Goal: Find specific page/section: Find specific page/section

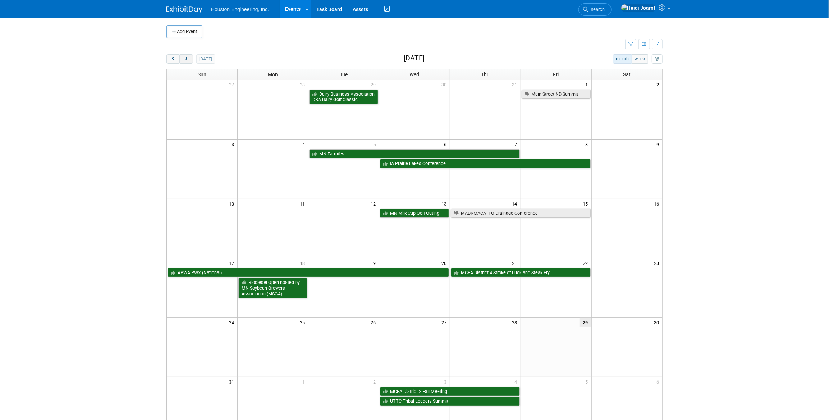
click at [183, 58] on span "next" at bounding box center [185, 59] width 5 height 5
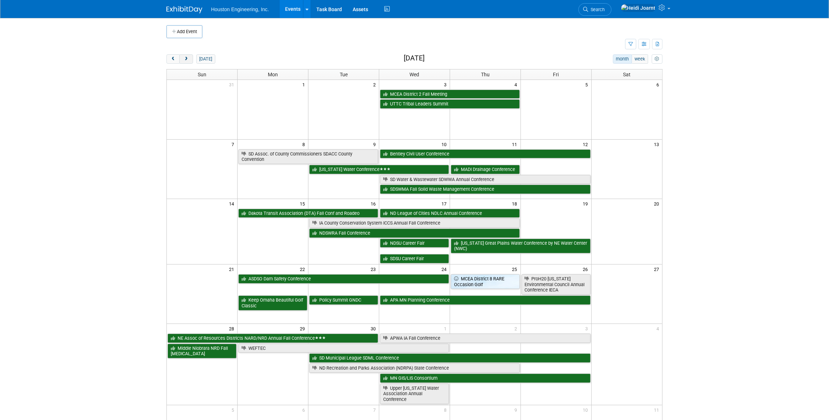
click at [185, 58] on span "next" at bounding box center [185, 59] width 5 height 5
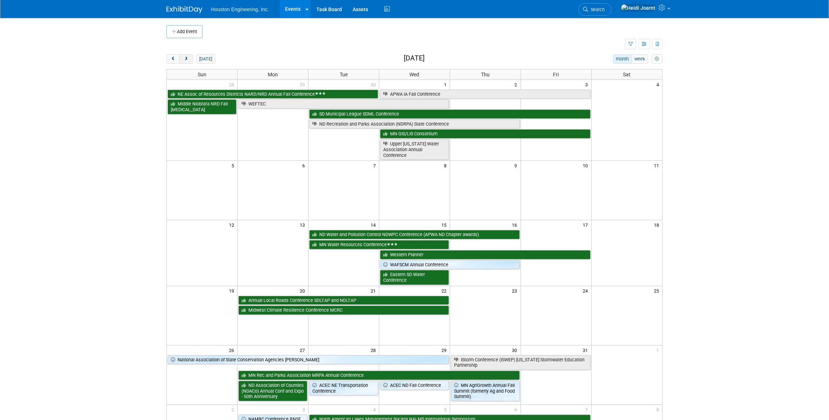
click at [191, 61] on button "next" at bounding box center [185, 58] width 13 height 9
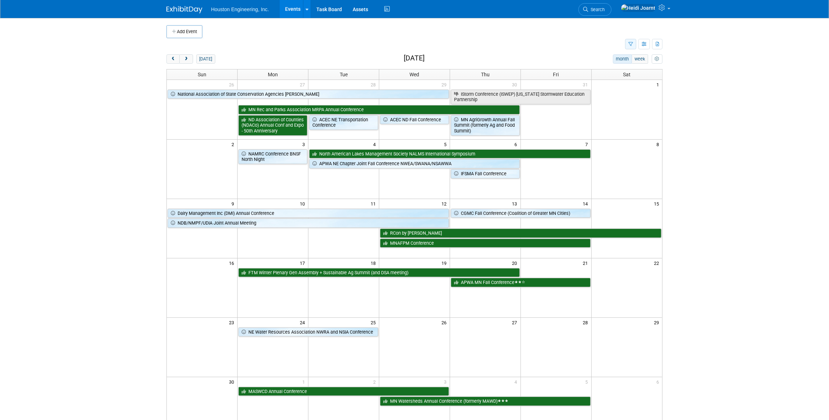
click at [634, 43] on button "button" at bounding box center [630, 44] width 11 height 10
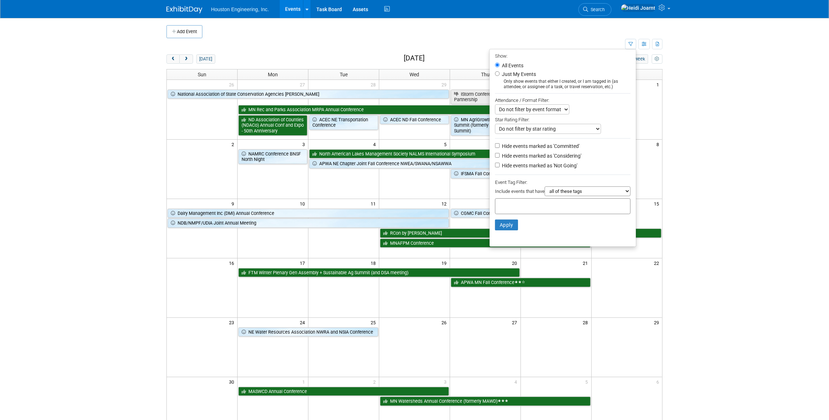
click at [537, 207] on input "text" at bounding box center [527, 204] width 58 height 7
type input "off"
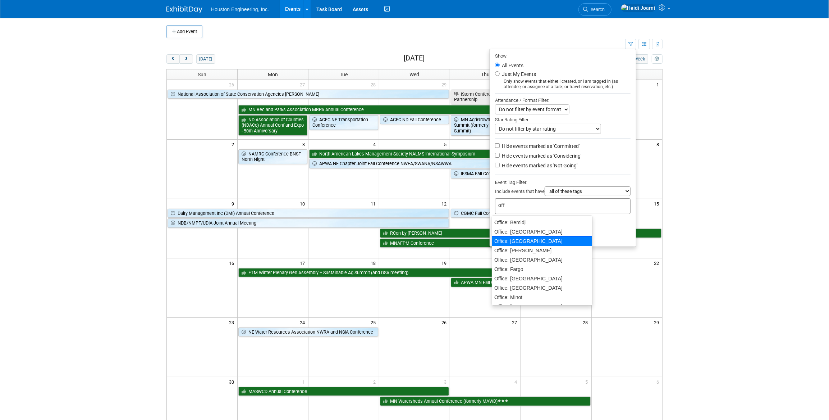
click at [542, 239] on div "Office: [GEOGRAPHIC_DATA]" at bounding box center [542, 241] width 101 height 10
type input "Office: [GEOGRAPHIC_DATA]"
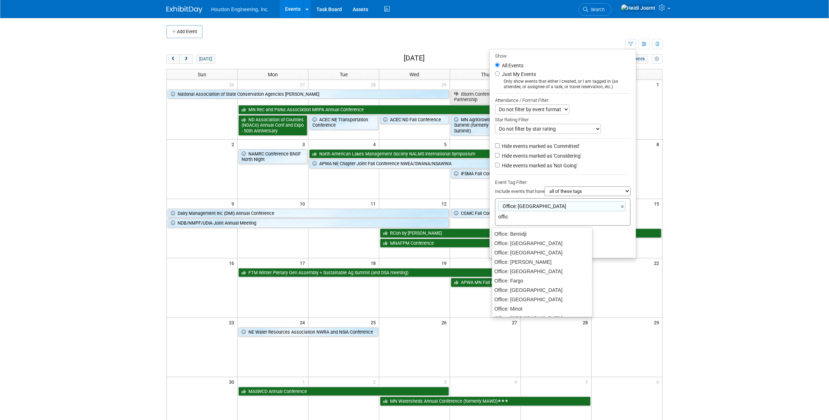
type input "office"
click at [540, 294] on div "Office: [GEOGRAPHIC_DATA]" at bounding box center [542, 299] width 101 height 10
type input "Office: [GEOGRAPHIC_DATA], Office: [GEOGRAPHIC_DATA]"
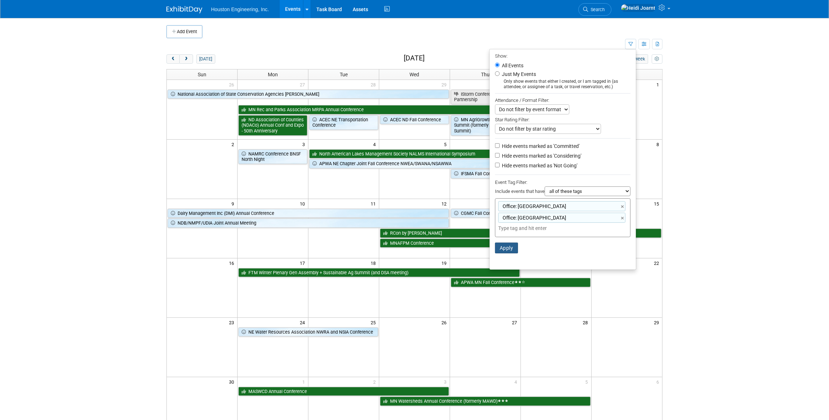
click at [512, 249] on button "Apply" at bounding box center [506, 247] width 23 height 11
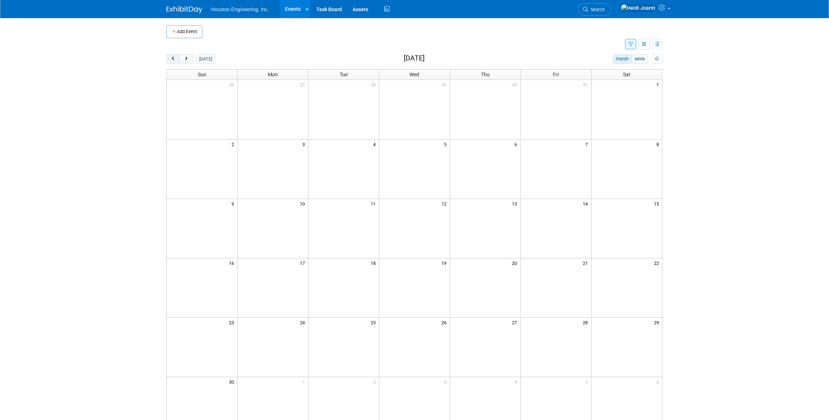
click at [172, 61] on button "prev" at bounding box center [172, 58] width 13 height 9
click at [173, 60] on span "prev" at bounding box center [172, 59] width 5 height 5
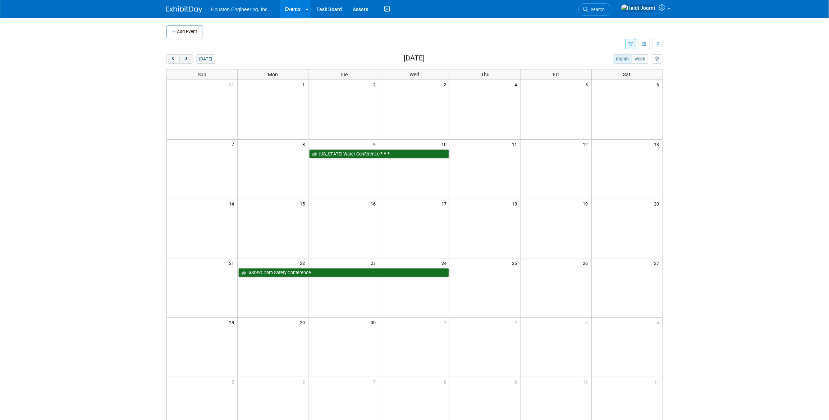
click at [189, 61] on button "next" at bounding box center [185, 58] width 13 height 9
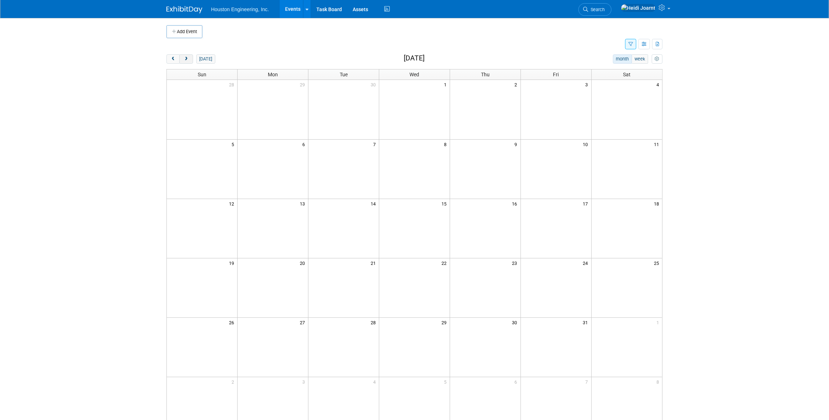
click at [189, 61] on button "next" at bounding box center [185, 58] width 13 height 9
click at [175, 63] on button "prev" at bounding box center [172, 58] width 13 height 9
click at [630, 47] on button "button" at bounding box center [630, 44] width 11 height 10
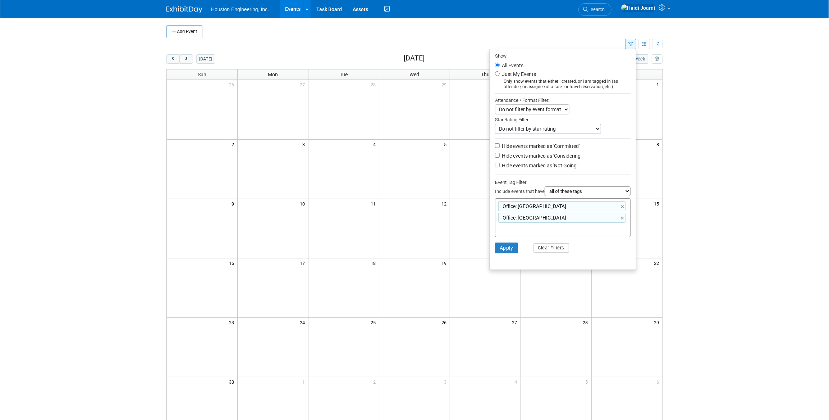
click at [592, 196] on select "all of these tags any one of these tags only and exactly these specific tags" at bounding box center [588, 191] width 86 height 10
select select "any"
click at [545, 187] on select "all of these tags any one of these tags only and exactly these specific tags" at bounding box center [588, 191] width 86 height 10
click at [498, 248] on button "Apply" at bounding box center [506, 247] width 23 height 11
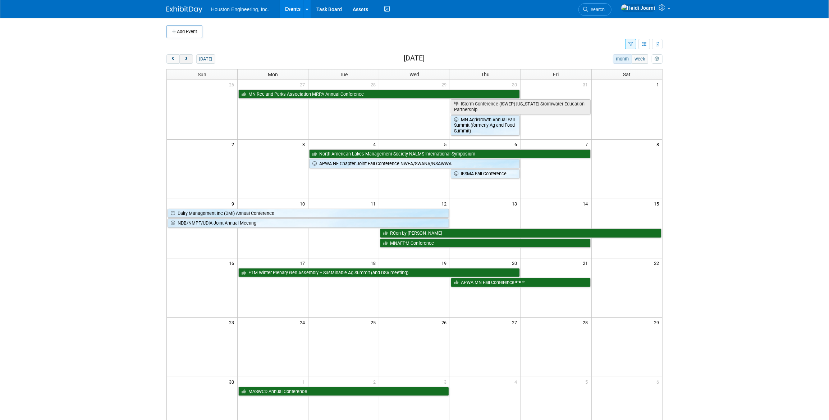
click at [188, 58] on span "next" at bounding box center [185, 59] width 5 height 5
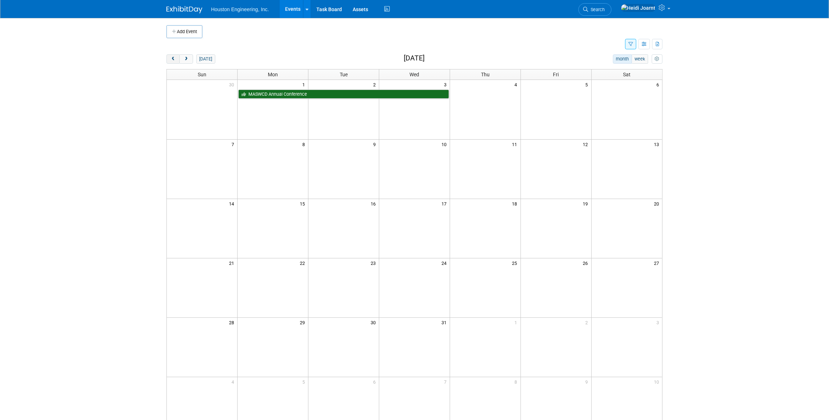
click at [172, 61] on button "prev" at bounding box center [172, 58] width 13 height 9
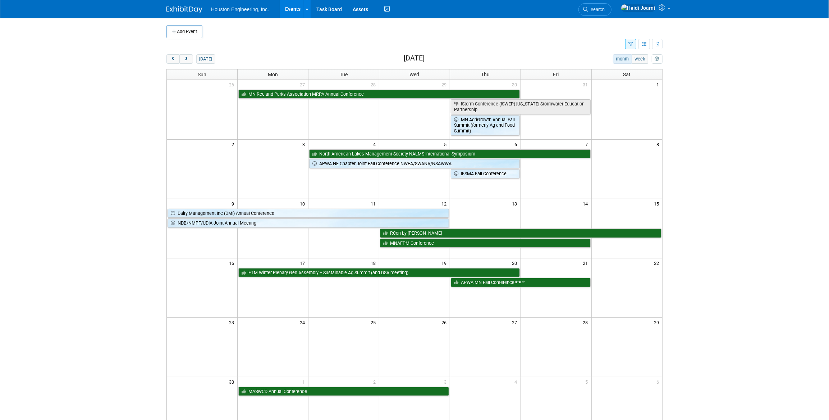
click at [630, 41] on button "button" at bounding box center [630, 44] width 11 height 10
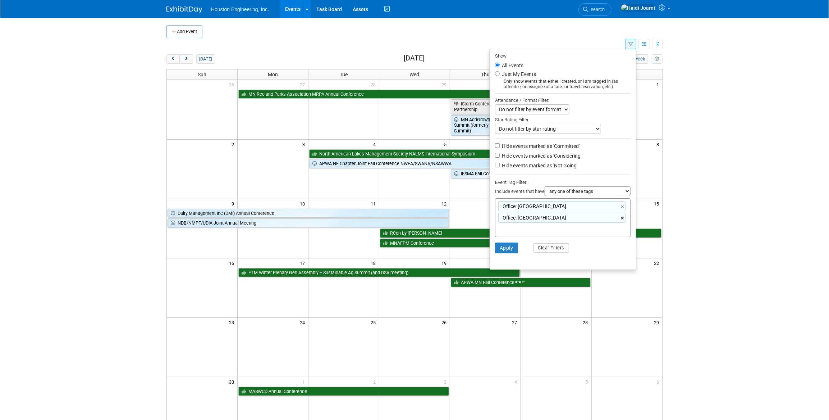
click at [622, 221] on link "×" at bounding box center [623, 218] width 5 height 8
type input "Office: [GEOGRAPHIC_DATA]"
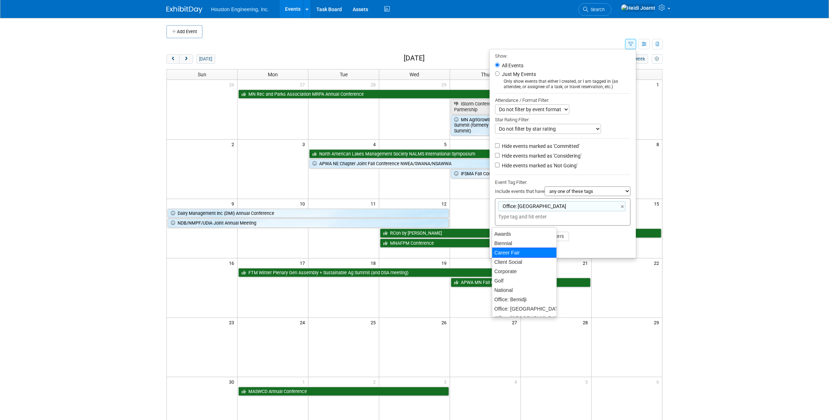
click at [619, 229] on li "Apply Clear Filters" at bounding box center [563, 236] width 146 height 22
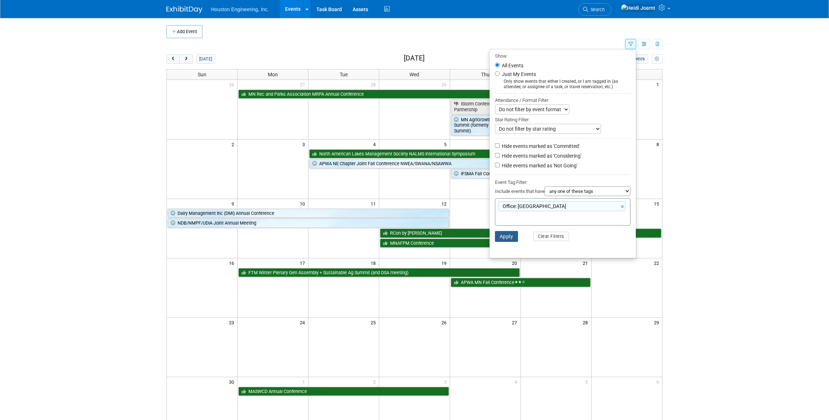
click at [501, 239] on button "Apply" at bounding box center [506, 236] width 23 height 11
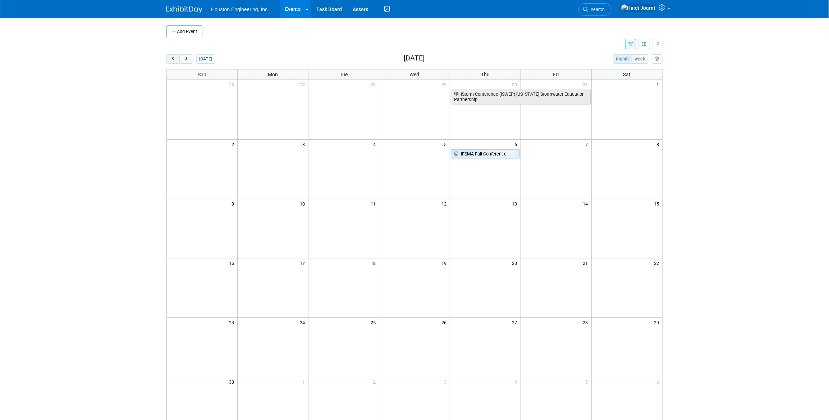
click at [175, 61] on button "prev" at bounding box center [172, 58] width 13 height 9
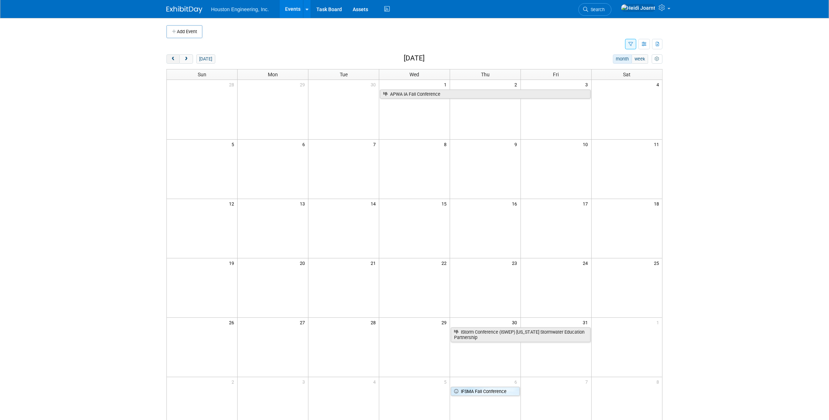
click at [175, 61] on button "prev" at bounding box center [172, 58] width 13 height 9
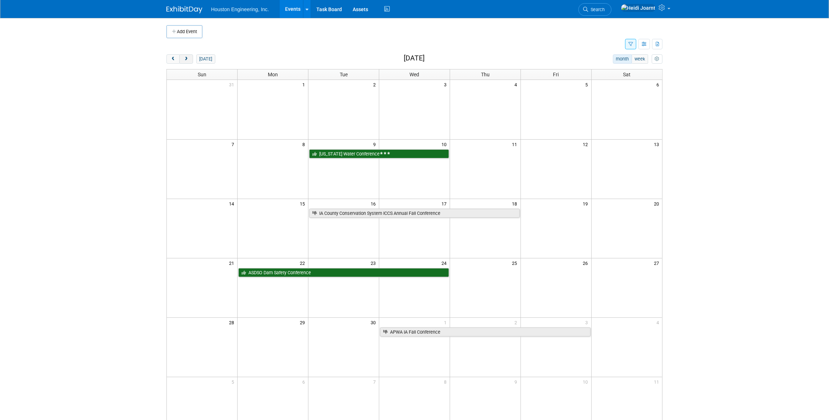
click at [186, 61] on span "next" at bounding box center [185, 59] width 5 height 5
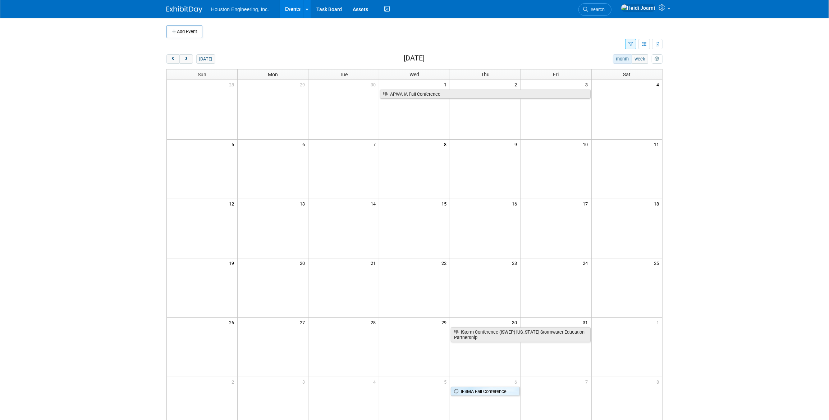
click at [630, 43] on icon "button" at bounding box center [630, 44] width 5 height 5
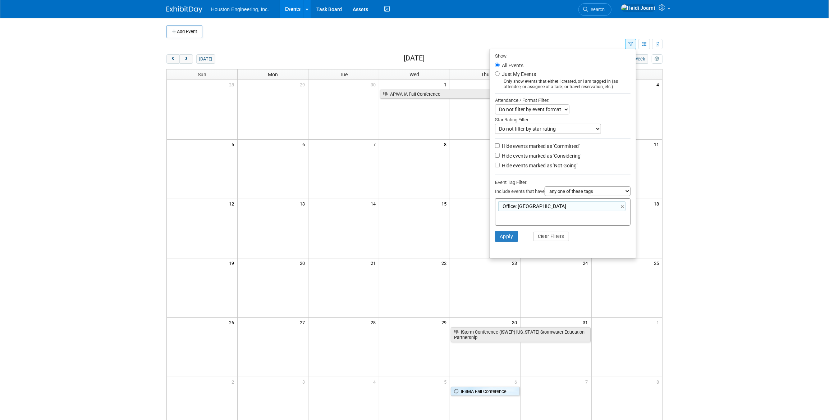
click at [613, 36] on td at bounding box center [420, 31] width 436 height 13
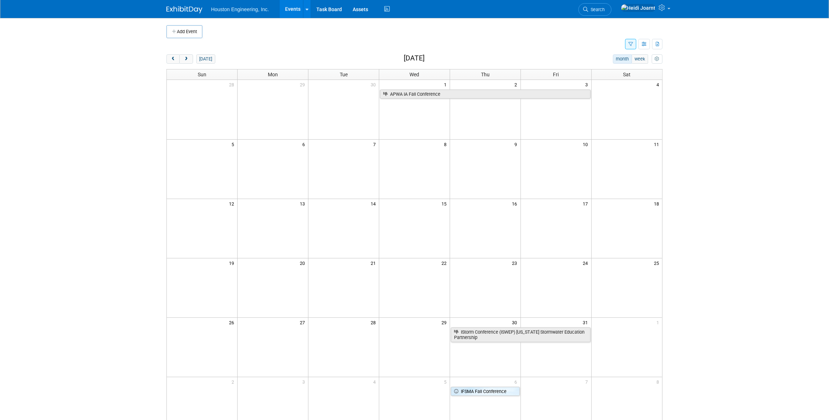
click at [625, 44] on button "button" at bounding box center [630, 44] width 11 height 10
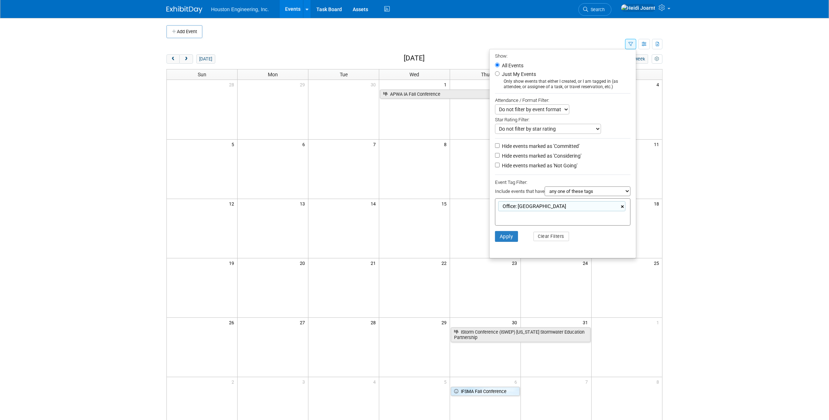
click at [622, 207] on link "×" at bounding box center [623, 206] width 5 height 8
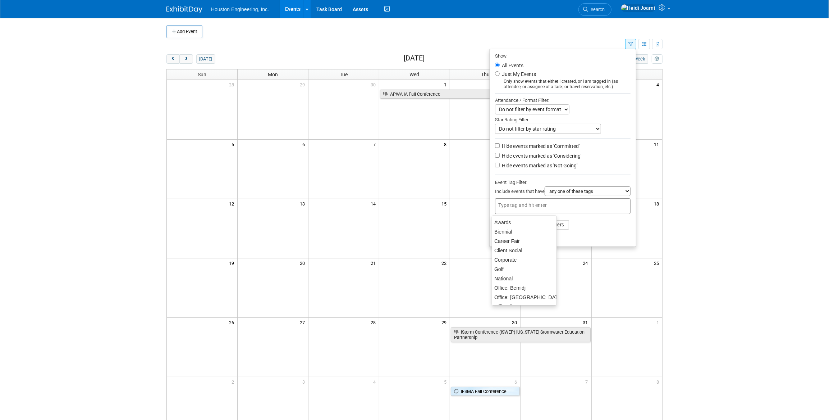
click at [593, 226] on li "Apply Clear Filters" at bounding box center [563, 225] width 146 height 22
click at [505, 229] on button "Apply" at bounding box center [506, 224] width 23 height 11
